Goal: Navigation & Orientation: Find specific page/section

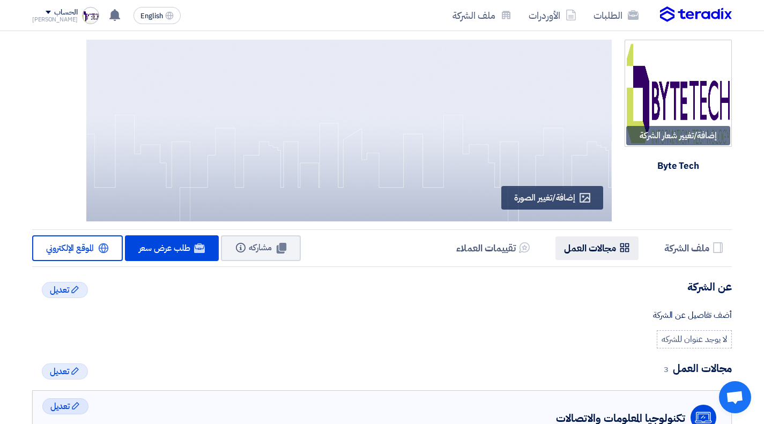
click at [614, 251] on h5 "مجالات العمل" at bounding box center [590, 248] width 52 height 12
click at [497, 250] on h5 "تقييمات العملاء" at bounding box center [486, 248] width 60 height 12
click at [501, 249] on h5 "تقييمات العملاء" at bounding box center [486, 248] width 60 height 12
click at [668, 250] on h5 "ملف الشركة" at bounding box center [686, 248] width 45 height 12
click at [617, 254] on li "Services & Activities مجالات العمل" at bounding box center [597, 248] width 83 height 23
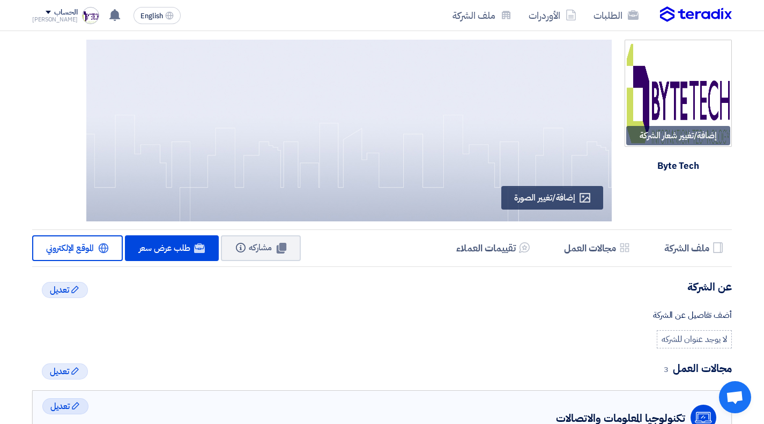
click at [694, 11] on img at bounding box center [696, 14] width 72 height 16
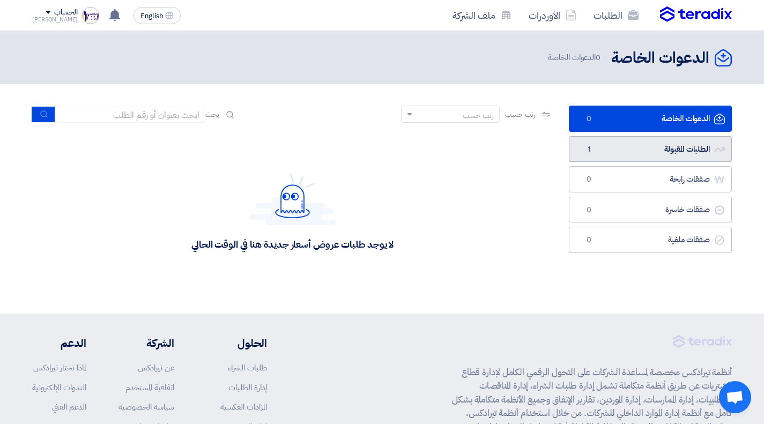
click at [612, 151] on link "الطلبات المقبولة الطلبات المقبولة 1" at bounding box center [650, 149] width 163 height 26
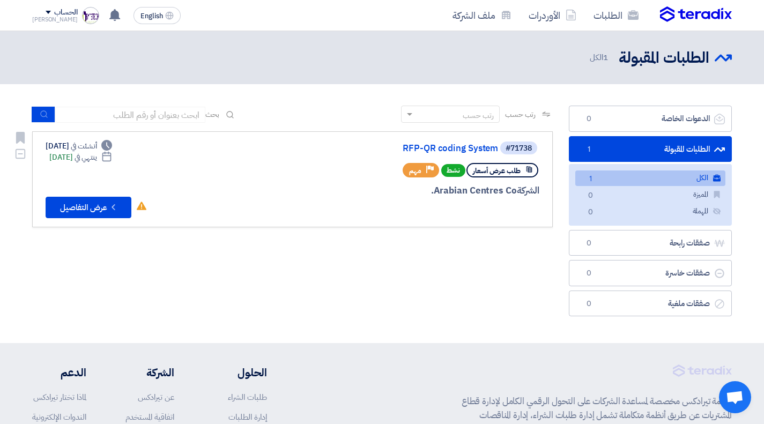
click at [418, 168] on span "مهم" at bounding box center [415, 171] width 12 height 10
click at [462, 196] on div "الشركة Arabian Centres Co." at bounding box center [411, 191] width 258 height 14
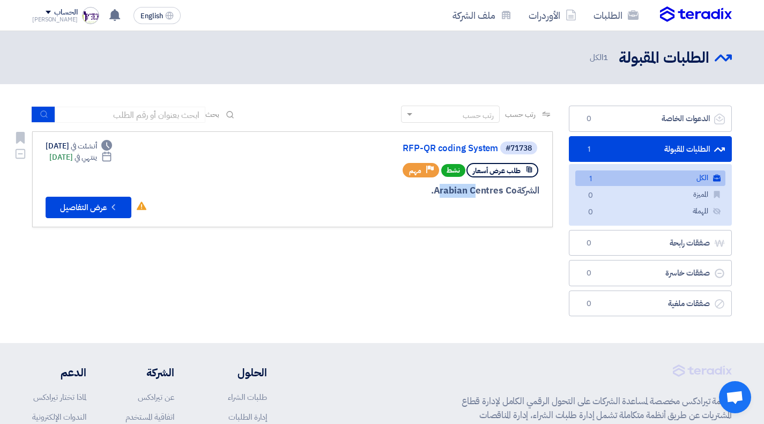
click at [462, 196] on div "الشركة Arabian Centres Co." at bounding box center [411, 191] width 258 height 14
click at [617, 12] on link "الطلبات" at bounding box center [616, 15] width 62 height 25
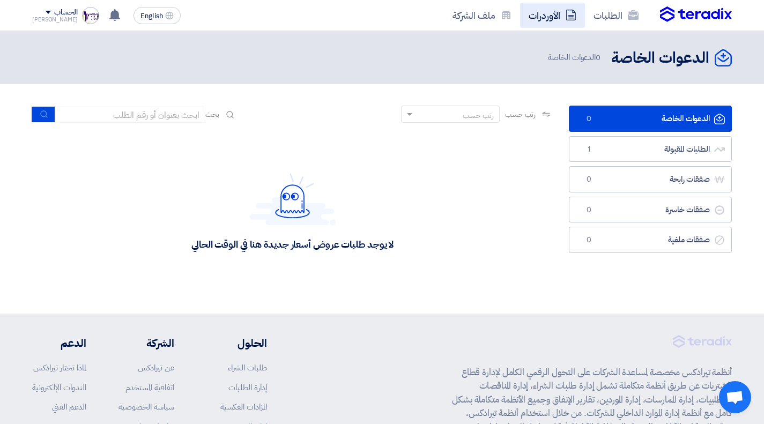
click at [559, 18] on link "الأوردرات" at bounding box center [552, 15] width 65 height 25
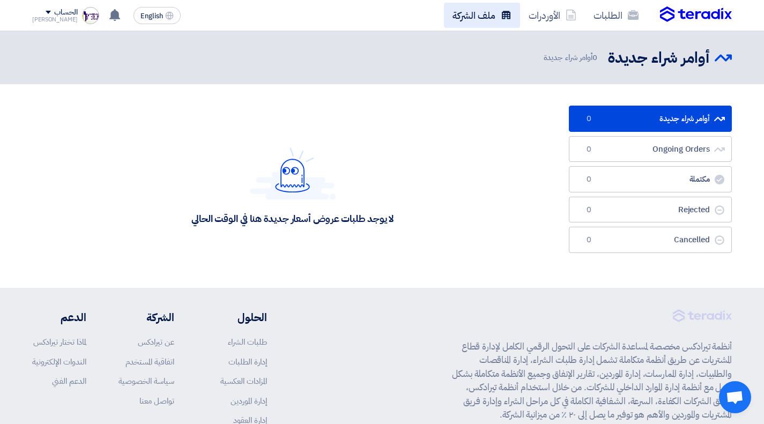
click at [503, 21] on link "ملف الشركة" at bounding box center [482, 15] width 76 height 25
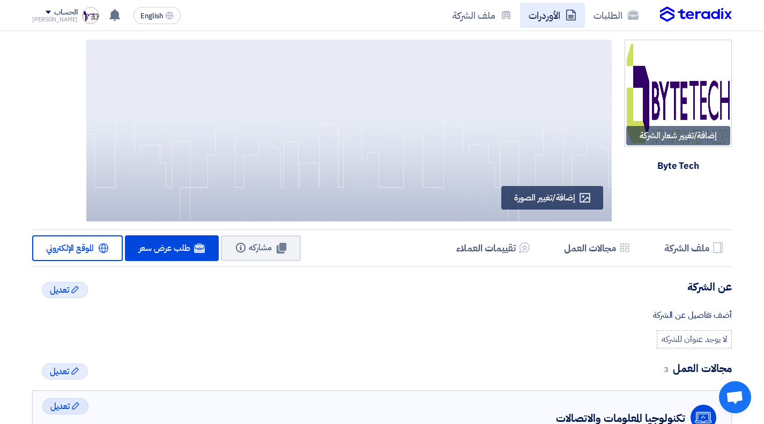
click at [546, 14] on link "الأوردرات" at bounding box center [552, 15] width 65 height 25
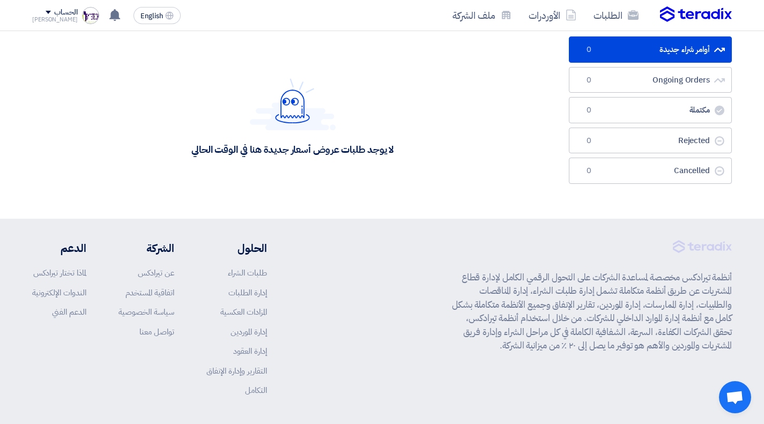
scroll to position [109, 0]
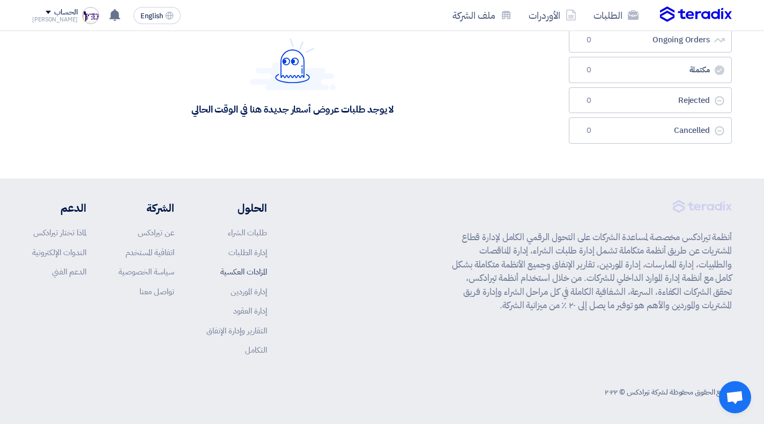
click at [246, 274] on link "المزادات العكسية" at bounding box center [243, 272] width 47 height 12
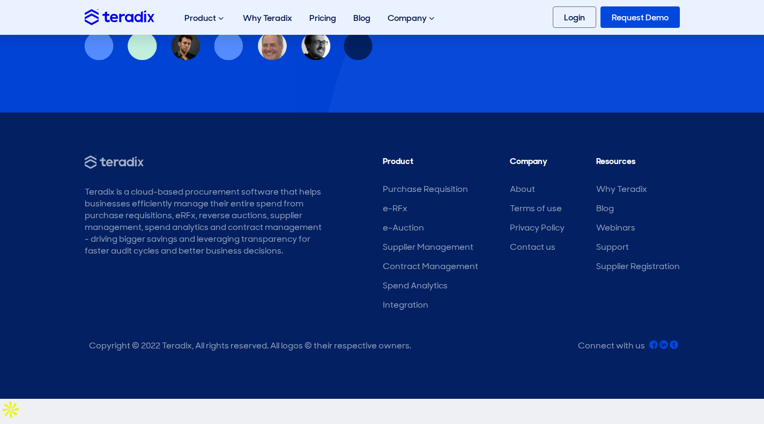
scroll to position [2644, 0]
